Goal: Navigation & Orientation: Find specific page/section

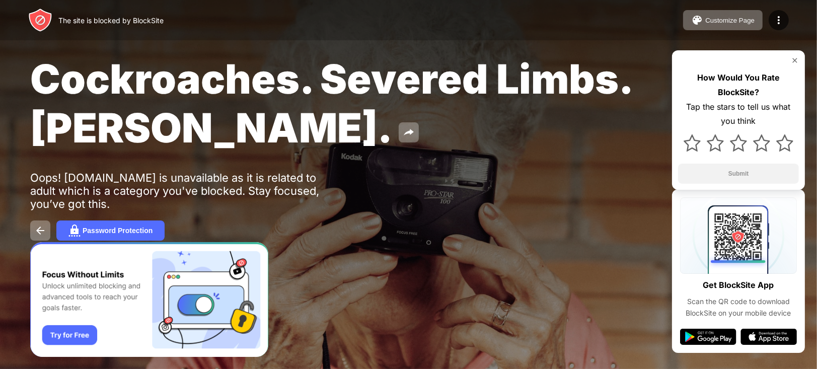
click at [797, 63] on img at bounding box center [795, 60] width 8 height 8
click at [39, 229] on img at bounding box center [40, 230] width 12 height 12
